Goal: Transaction & Acquisition: Subscribe to service/newsletter

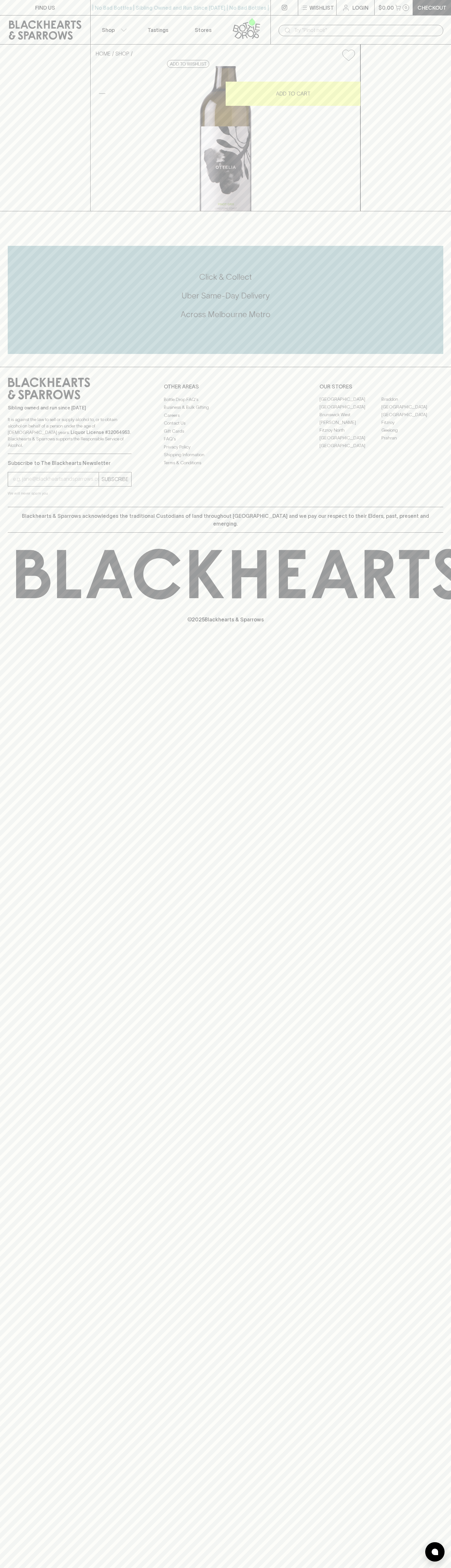
click at [226, 32] on link at bounding box center [249, 30] width 46 height 29
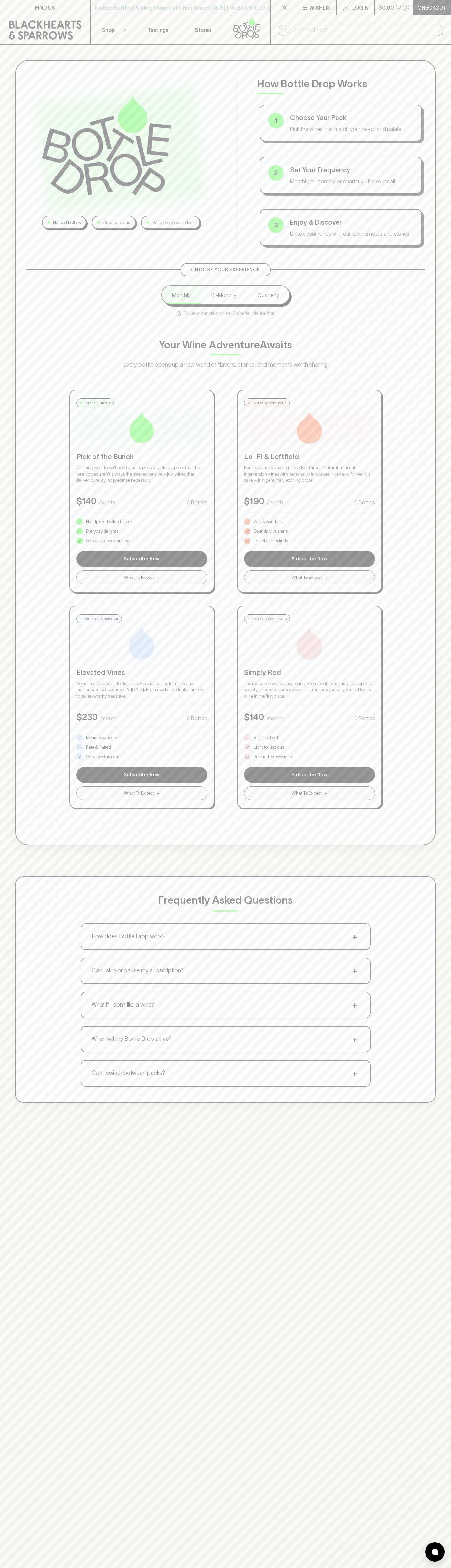
click at [395, 1568] on html "FIND US | No Bad Bottles | Sibling Owned and Run Since 2006 | No Bad Bottles | …" at bounding box center [225, 1013] width 451 height 2027
click at [24, 1466] on div "No bad bottles Curated by us Delivered to your door How Bottle Drop Works 1 Cho…" at bounding box center [225, 828] width 451 height 1568
